Goal: Find specific page/section: Find specific page/section

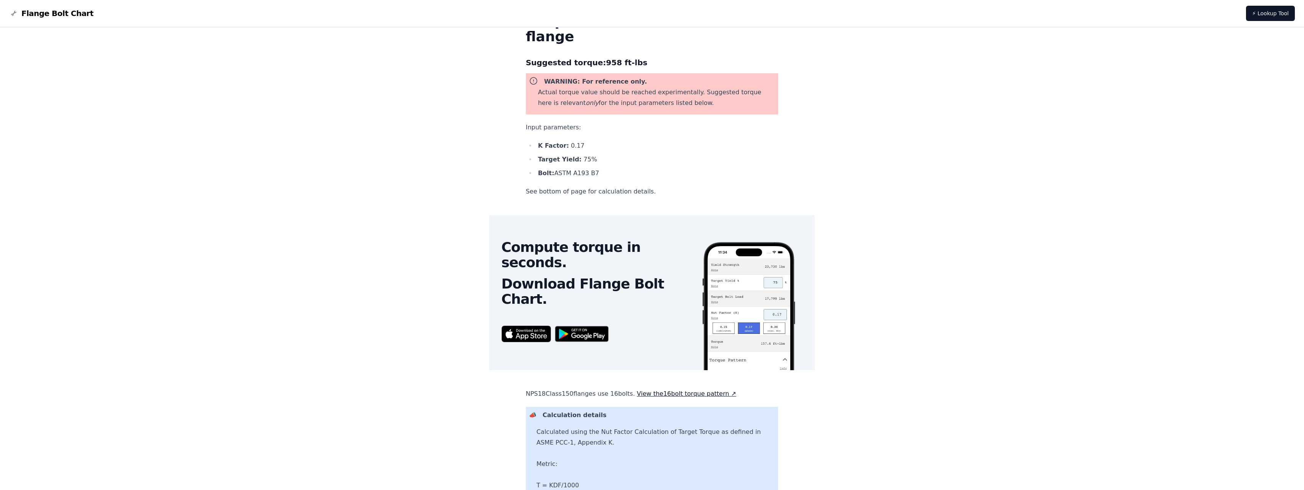
scroll to position [114, 0]
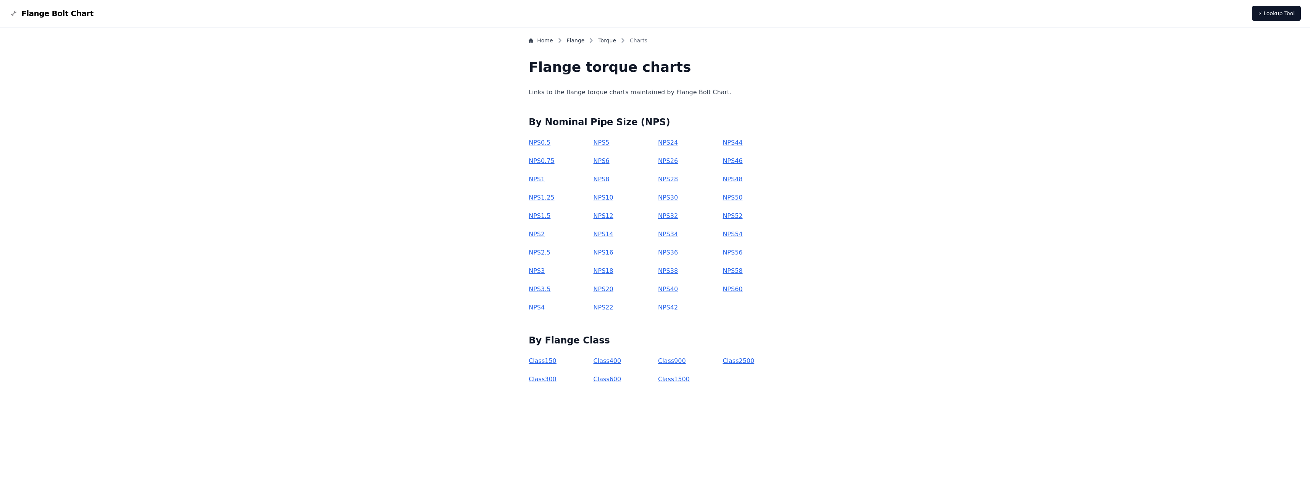
click at [613, 270] on link "NPS 18" at bounding box center [603, 270] width 20 height 7
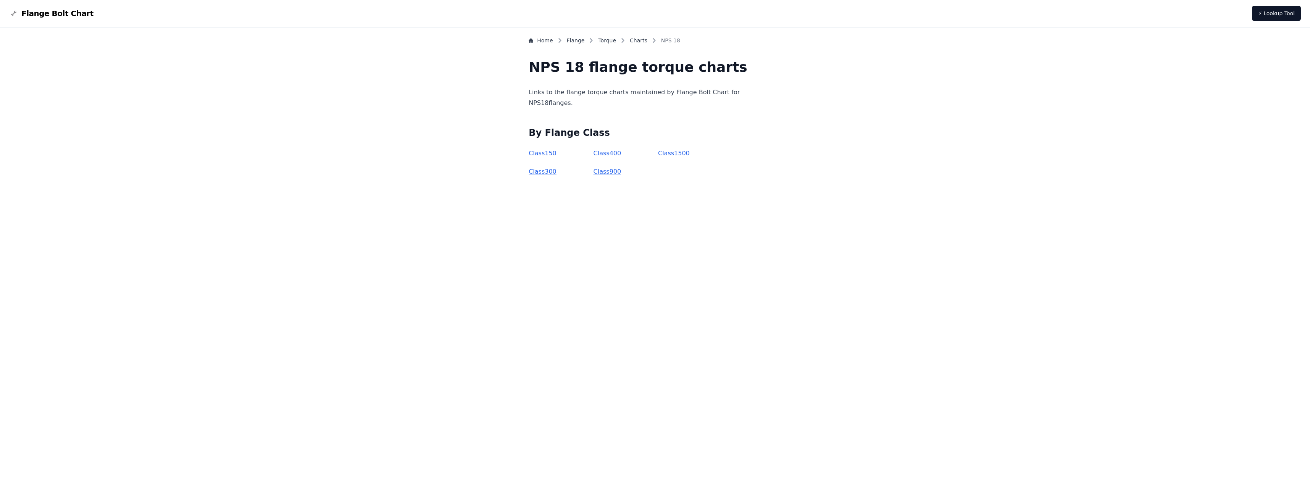
click at [556, 151] on link "Class 150" at bounding box center [543, 153] width 28 height 7
